Goal: Navigation & Orientation: Find specific page/section

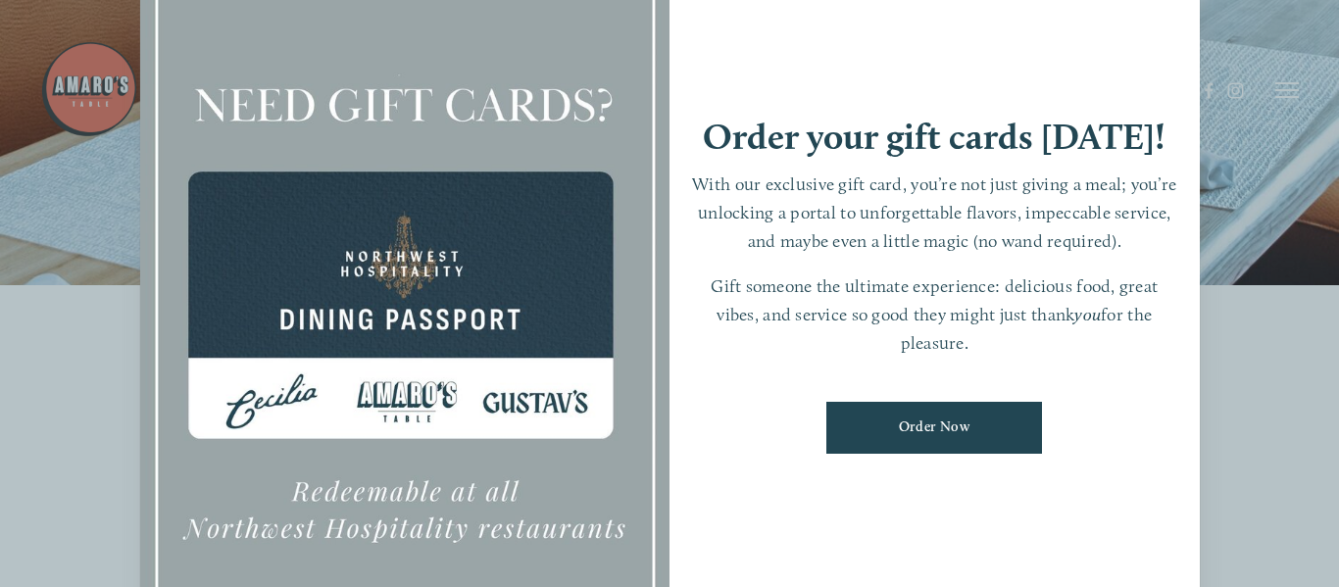
scroll to position [196, 0]
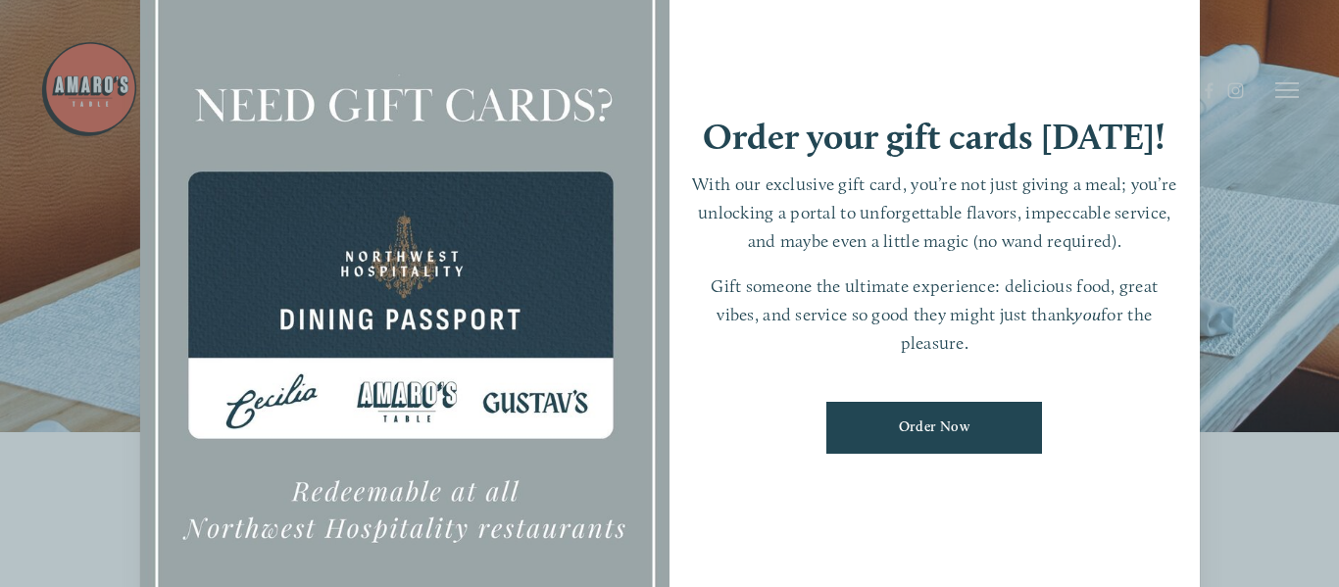
click at [1284, 264] on div at bounding box center [669, 293] width 1339 height 587
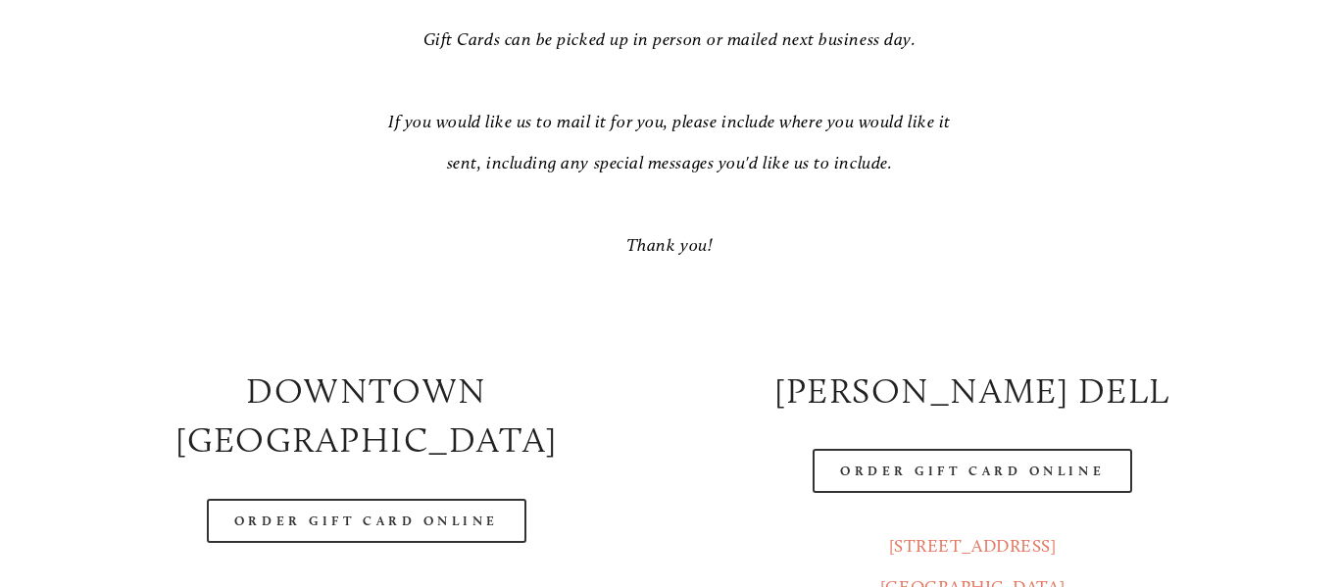
scroll to position [824, 0]
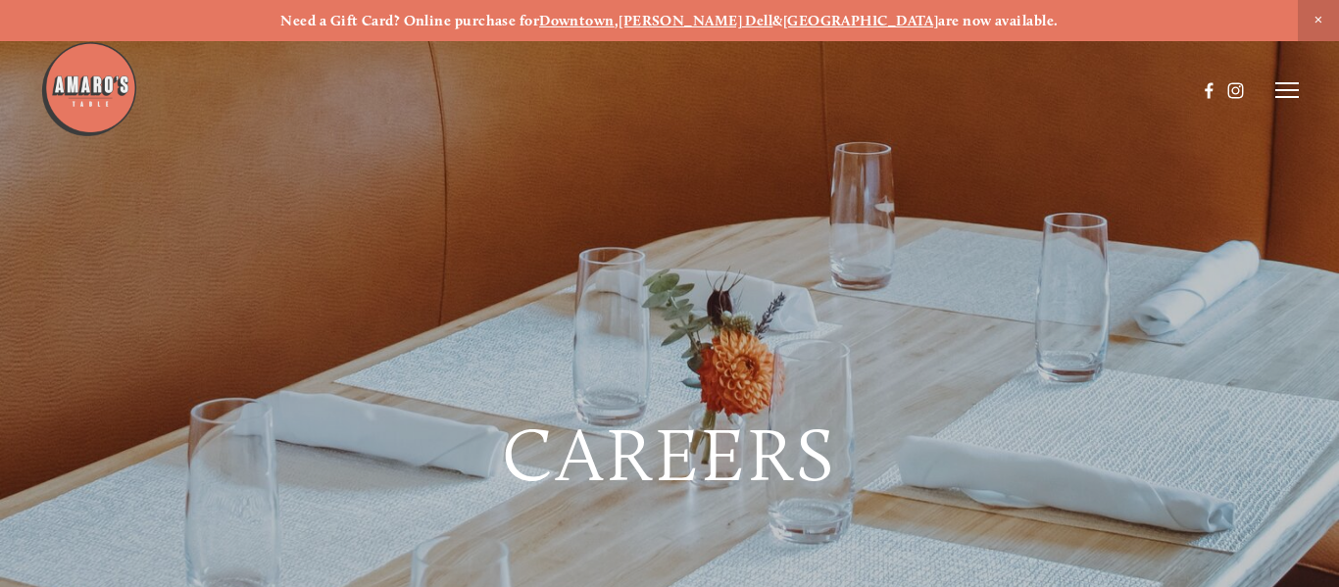
click at [1316, 16] on span "Close Announcement" at bounding box center [1318, 20] width 41 height 41
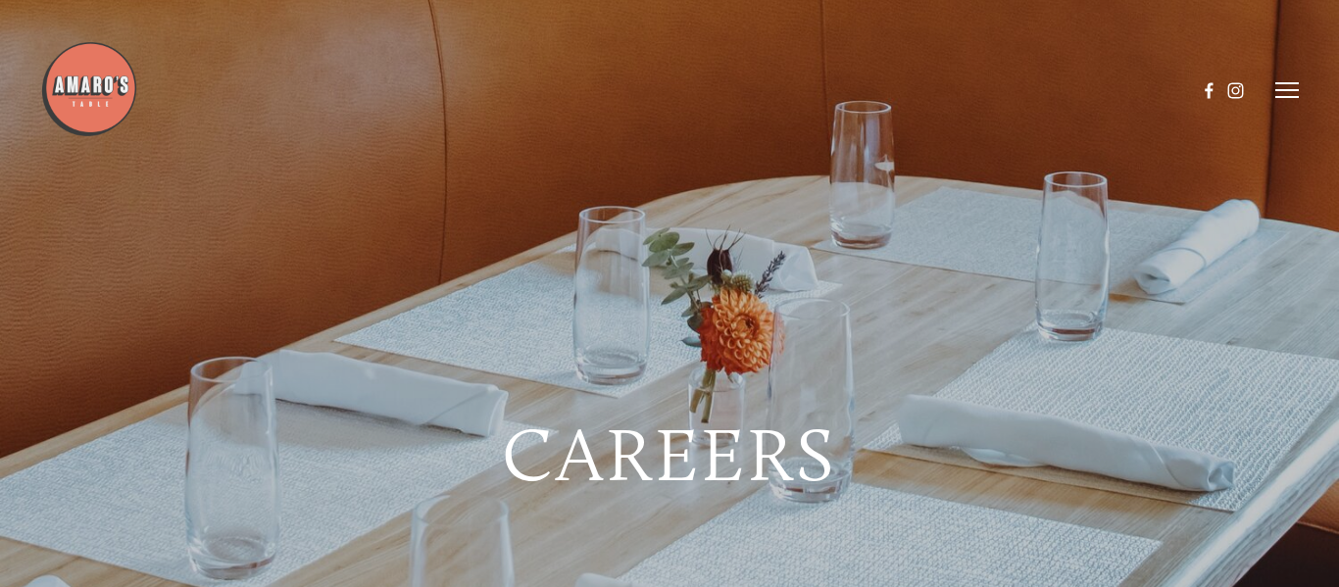
click at [1290, 110] on header "Menu Order Now Visit Gallery 0" at bounding box center [669, 90] width 1259 height 181
